Goal: Transaction & Acquisition: Purchase product/service

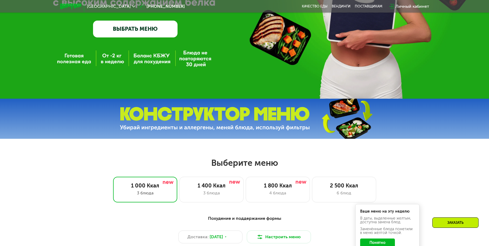
scroll to position [161, 0]
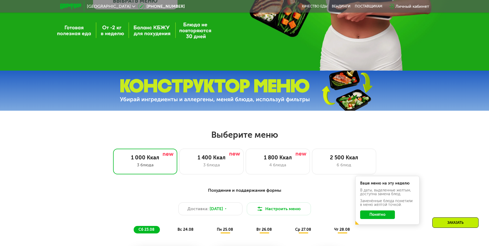
click at [390, 215] on button "Понятно" at bounding box center [377, 215] width 35 height 9
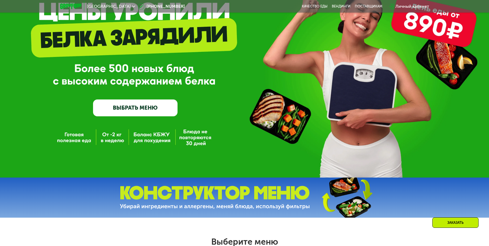
scroll to position [187, 0]
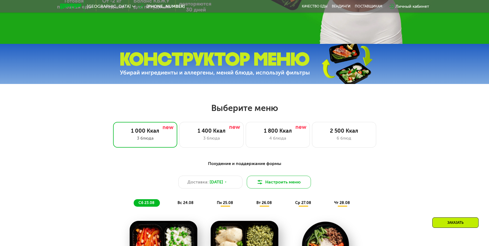
click at [267, 187] on button "Настроить меню" at bounding box center [279, 182] width 64 height 13
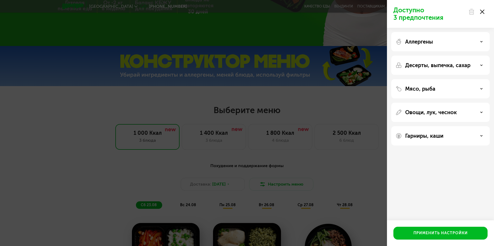
click at [482, 11] on icon at bounding box center [482, 12] width 4 height 4
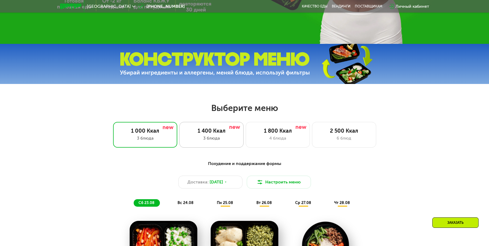
click at [211, 137] on div "3 блюда" at bounding box center [211, 138] width 53 height 6
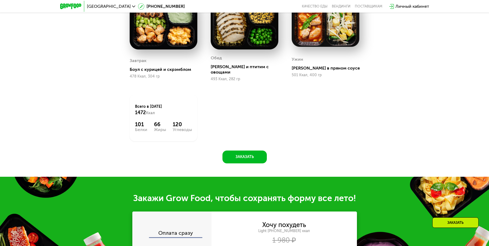
scroll to position [375, 0]
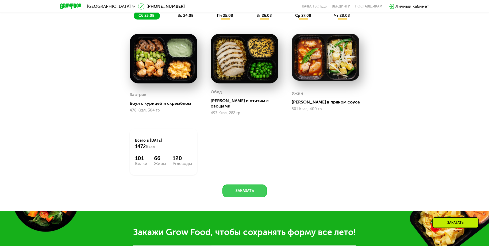
click at [247, 186] on button "Заказать" at bounding box center [245, 191] width 44 height 13
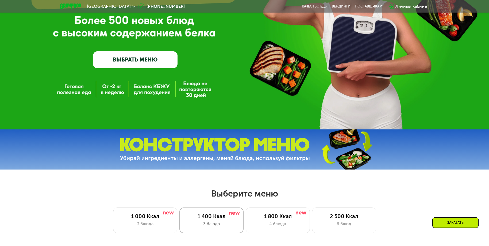
scroll to position [181, 0]
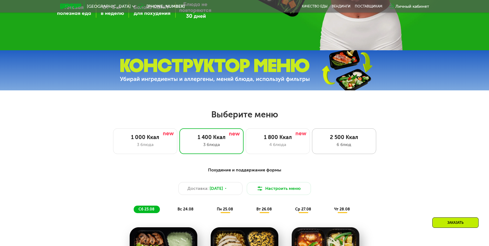
click at [342, 140] on div "2 500 Ккал" at bounding box center [344, 137] width 53 height 6
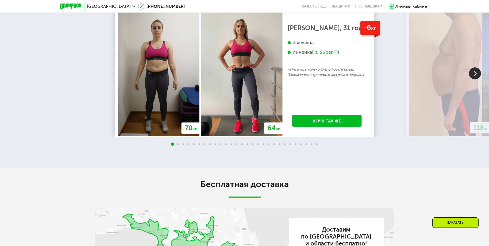
scroll to position [1117, 0]
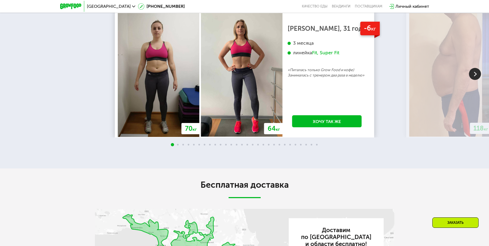
click at [476, 80] on img at bounding box center [475, 74] width 12 height 12
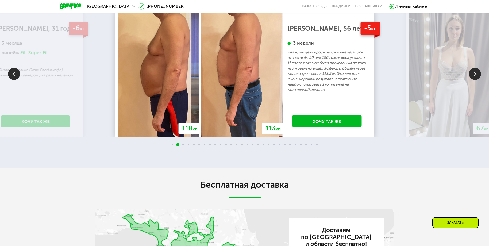
click at [476, 80] on img at bounding box center [475, 74] width 12 height 12
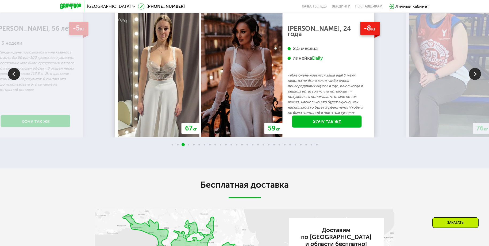
click at [478, 80] on img at bounding box center [475, 74] width 12 height 12
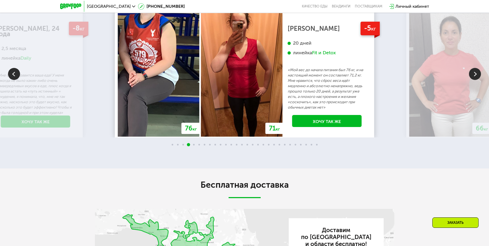
click at [476, 80] on img at bounding box center [475, 74] width 12 height 12
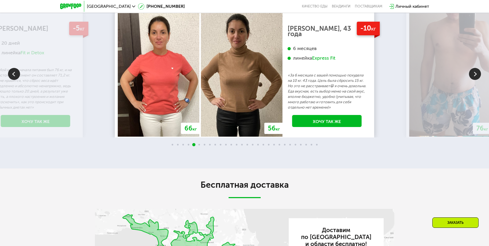
click at [474, 80] on img at bounding box center [475, 74] width 12 height 12
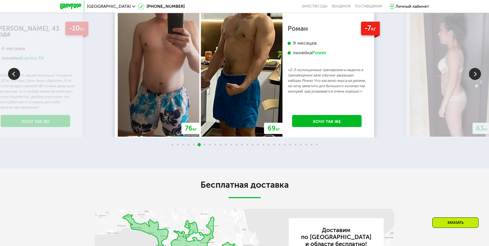
click at [475, 80] on img at bounding box center [475, 74] width 12 height 12
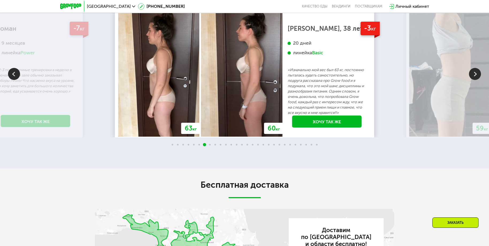
click at [475, 80] on img at bounding box center [475, 74] width 12 height 12
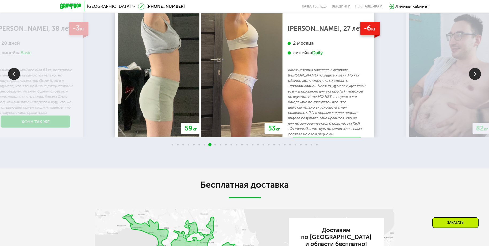
click at [475, 80] on img at bounding box center [475, 74] width 12 height 12
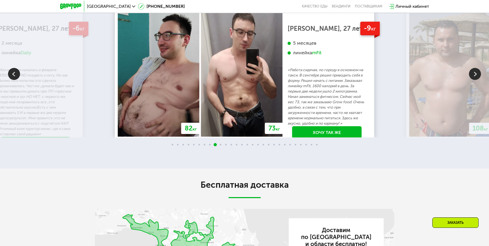
click at [475, 80] on img at bounding box center [475, 74] width 12 height 12
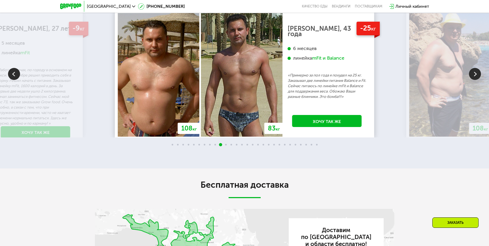
click at [475, 80] on img at bounding box center [475, 74] width 12 height 12
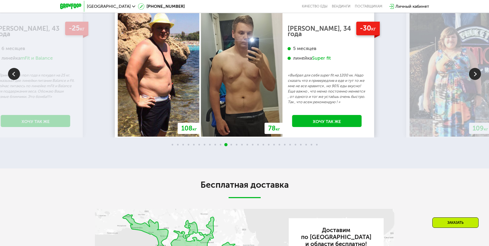
click at [475, 80] on img at bounding box center [475, 74] width 12 height 12
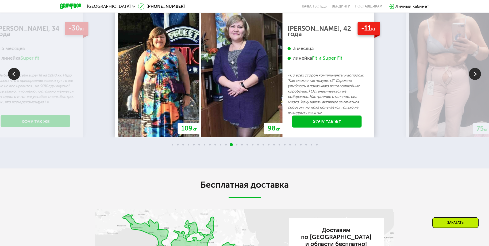
click at [475, 80] on img at bounding box center [475, 74] width 12 height 12
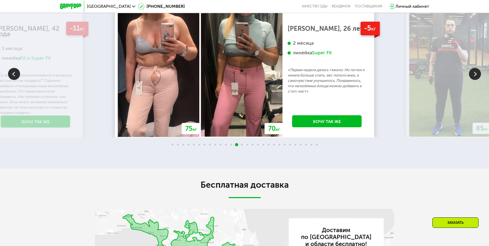
click at [475, 80] on img at bounding box center [475, 74] width 12 height 12
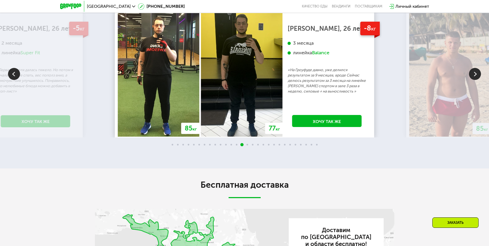
click at [475, 80] on img at bounding box center [475, 74] width 12 height 12
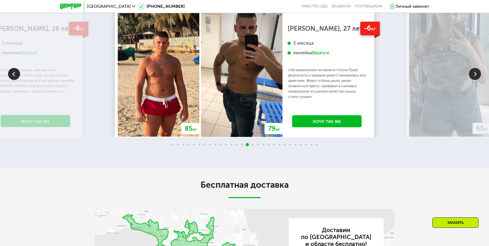
click at [475, 80] on img at bounding box center [475, 74] width 12 height 12
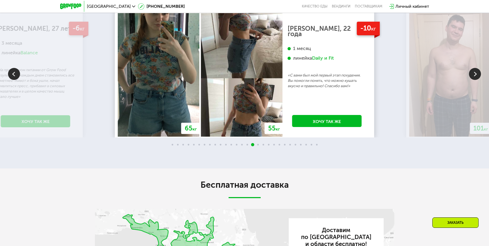
click at [475, 80] on img at bounding box center [475, 74] width 12 height 12
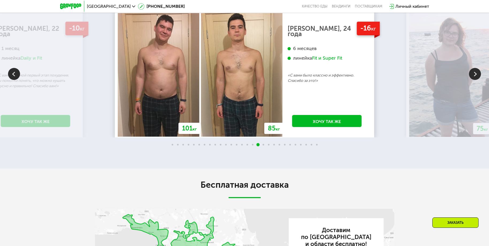
click at [475, 80] on img at bounding box center [475, 74] width 12 height 12
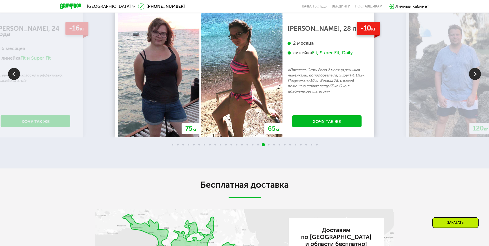
click at [475, 80] on img at bounding box center [475, 74] width 12 height 12
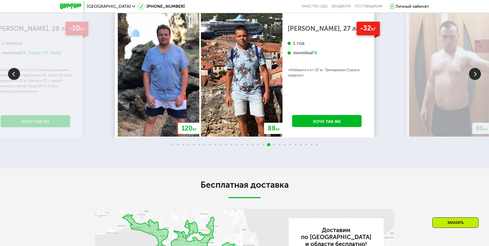
click at [468, 101] on img at bounding box center [451, 75] width 82 height 124
click at [473, 80] on img at bounding box center [475, 74] width 12 height 12
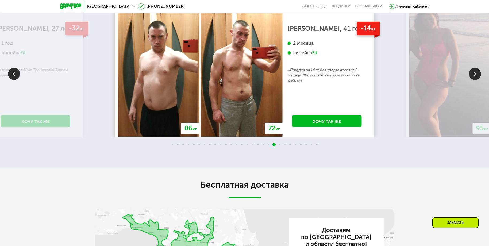
click at [476, 80] on img at bounding box center [475, 74] width 12 height 12
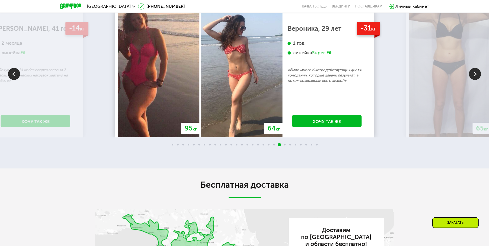
click at [476, 80] on img at bounding box center [475, 74] width 12 height 12
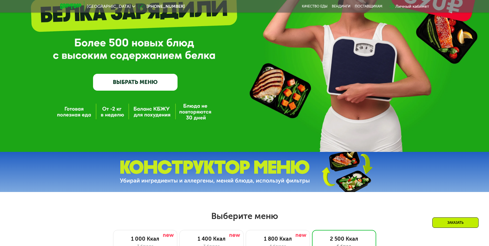
scroll to position [134, 0]
